Goal: Use online tool/utility: Utilize a website feature to perform a specific function

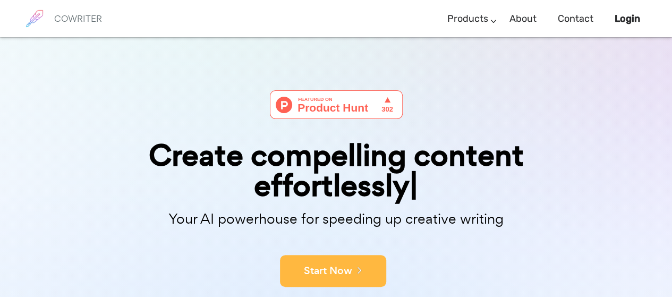
click at [313, 264] on button "Start Now" at bounding box center [333, 271] width 106 height 32
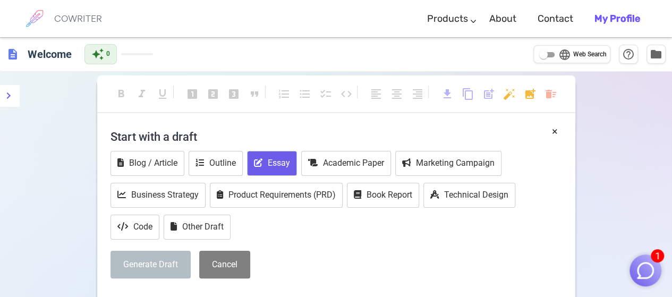
click at [282, 163] on button "Essay" at bounding box center [272, 163] width 50 height 25
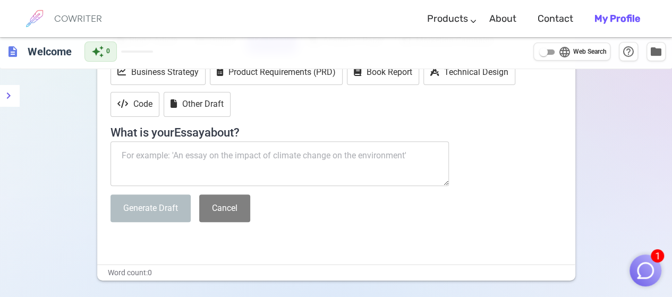
scroll to position [106, 0]
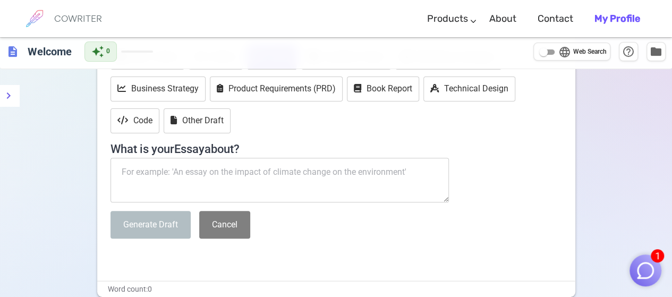
click at [177, 173] on textarea at bounding box center [279, 180] width 339 height 45
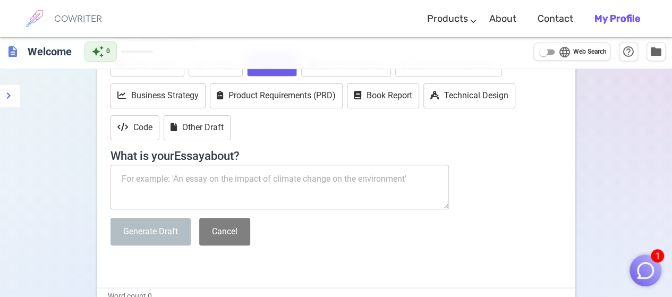
scroll to position [159, 0]
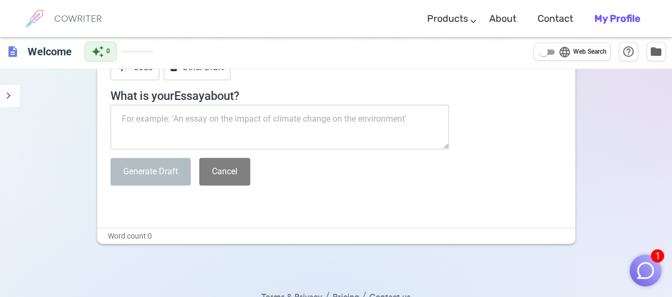
click at [290, 121] on textarea at bounding box center [279, 127] width 339 height 45
paste textarea "The impact of geopolitical risks and economic uncertainty on accounting conserv…"
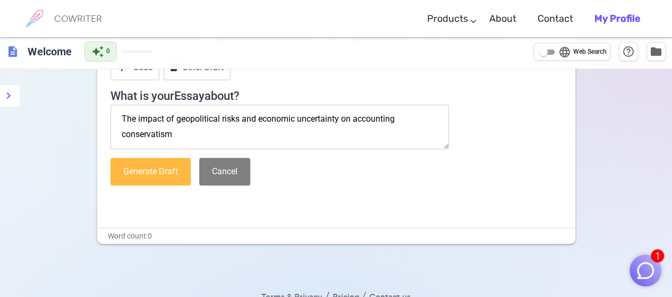
type textarea "The impact of geopolitical risks and economic uncertainty on accounting conserv…"
click at [145, 175] on button "Generate Draft" at bounding box center [150, 172] width 80 height 28
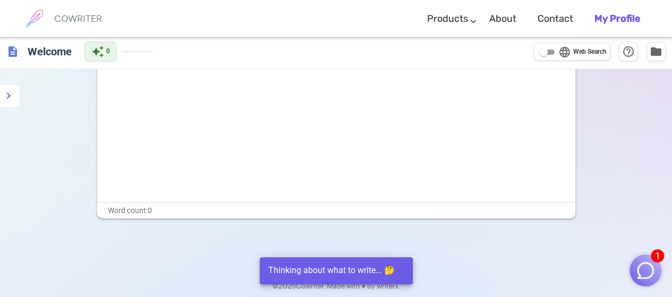
scroll to position [0, 0]
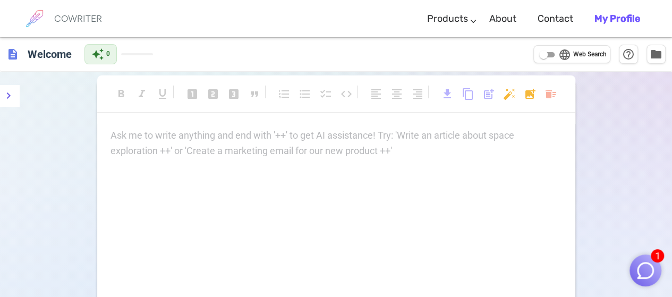
click at [210, 141] on p "Ask me to write anything and end with '++' to get AI assistance! Try: 'Write an…" at bounding box center [336, 135] width 452 height 15
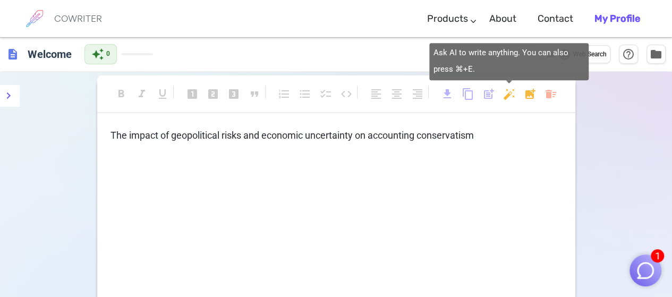
click at [507, 94] on body "1 COWRITER Products Writing Marketing Emails Images (soon) About Contact My Pro…" at bounding box center [336, 218] width 672 height 436
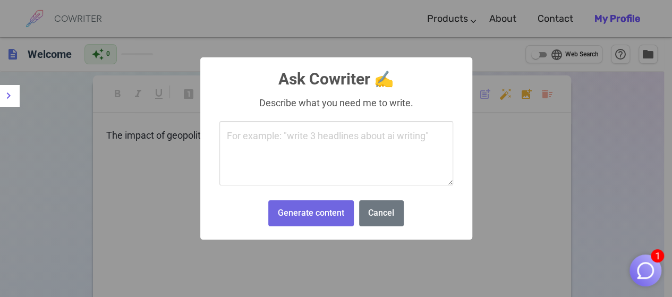
click at [290, 156] on textarea at bounding box center [336, 153] width 234 height 65
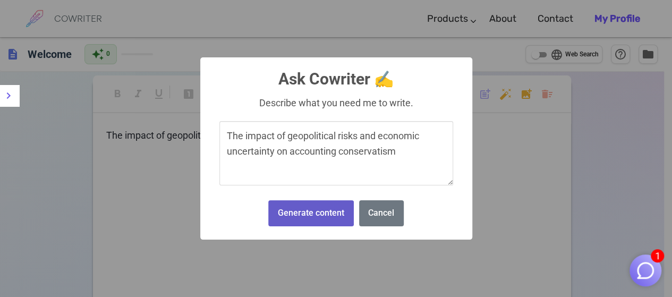
type textarea "The impact of geopolitical risks and economic uncertainty on accounting conserv…"
click at [304, 206] on button "Generate content" at bounding box center [310, 213] width 85 height 26
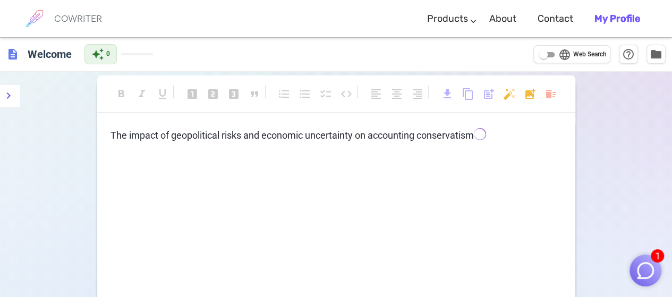
click at [648, 267] on img "button" at bounding box center [645, 270] width 20 height 20
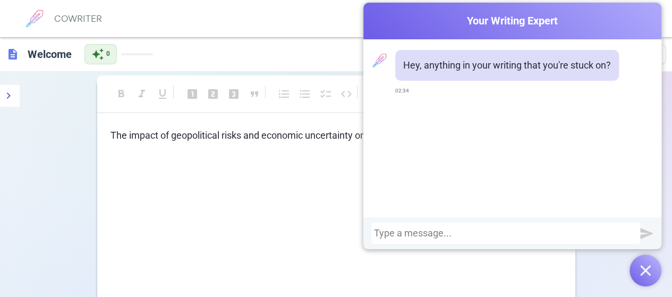
click at [514, 240] on div at bounding box center [505, 233] width 269 height 21
paste div
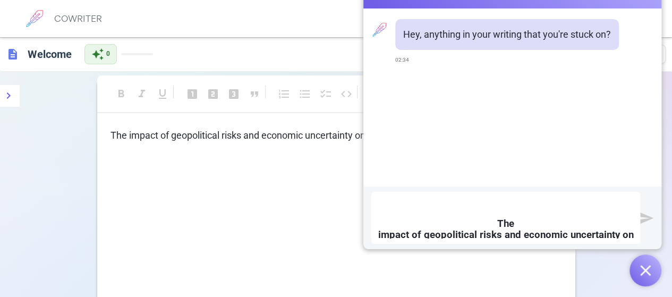
scroll to position [52, 0]
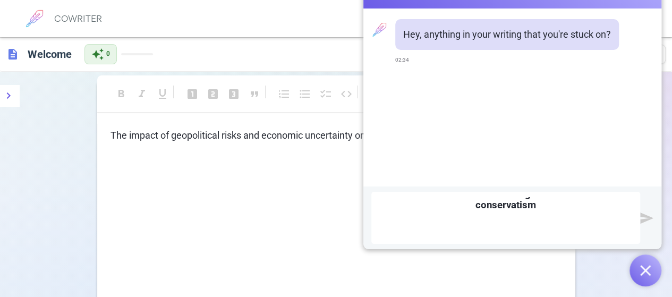
click at [646, 219] on img "submit" at bounding box center [646, 217] width 13 height 13
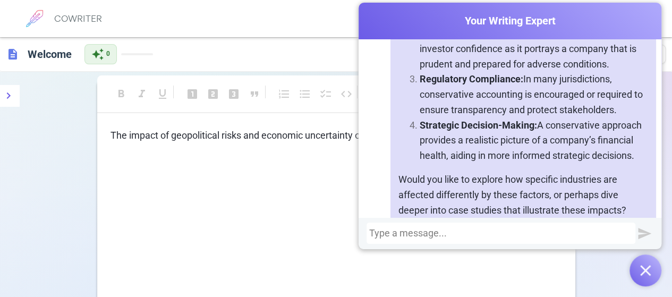
scroll to position [616, 0]
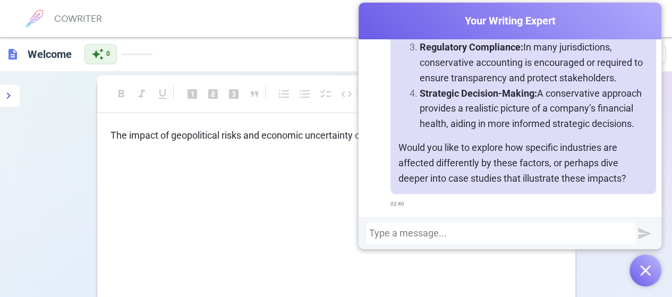
click at [307, 187] on div "The impact of geopolitical risks and economic uncertainty on accounting conserv…" at bounding box center [336, 234] width 478 height 212
click at [308, 185] on div "The impact of geopolitical risks and economic uncertainty on accounting conserv…" at bounding box center [336, 234] width 478 height 212
click at [648, 265] on img "button" at bounding box center [645, 270] width 11 height 11
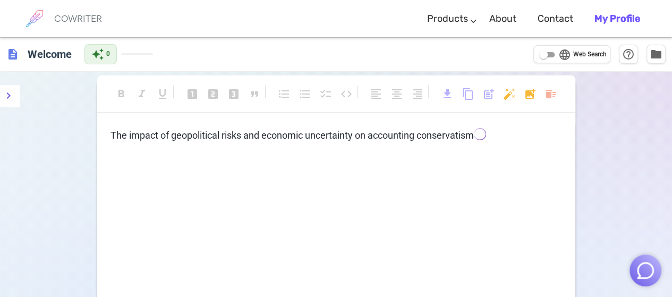
scroll to position [0, 0]
